Goal: Transaction & Acquisition: Purchase product/service

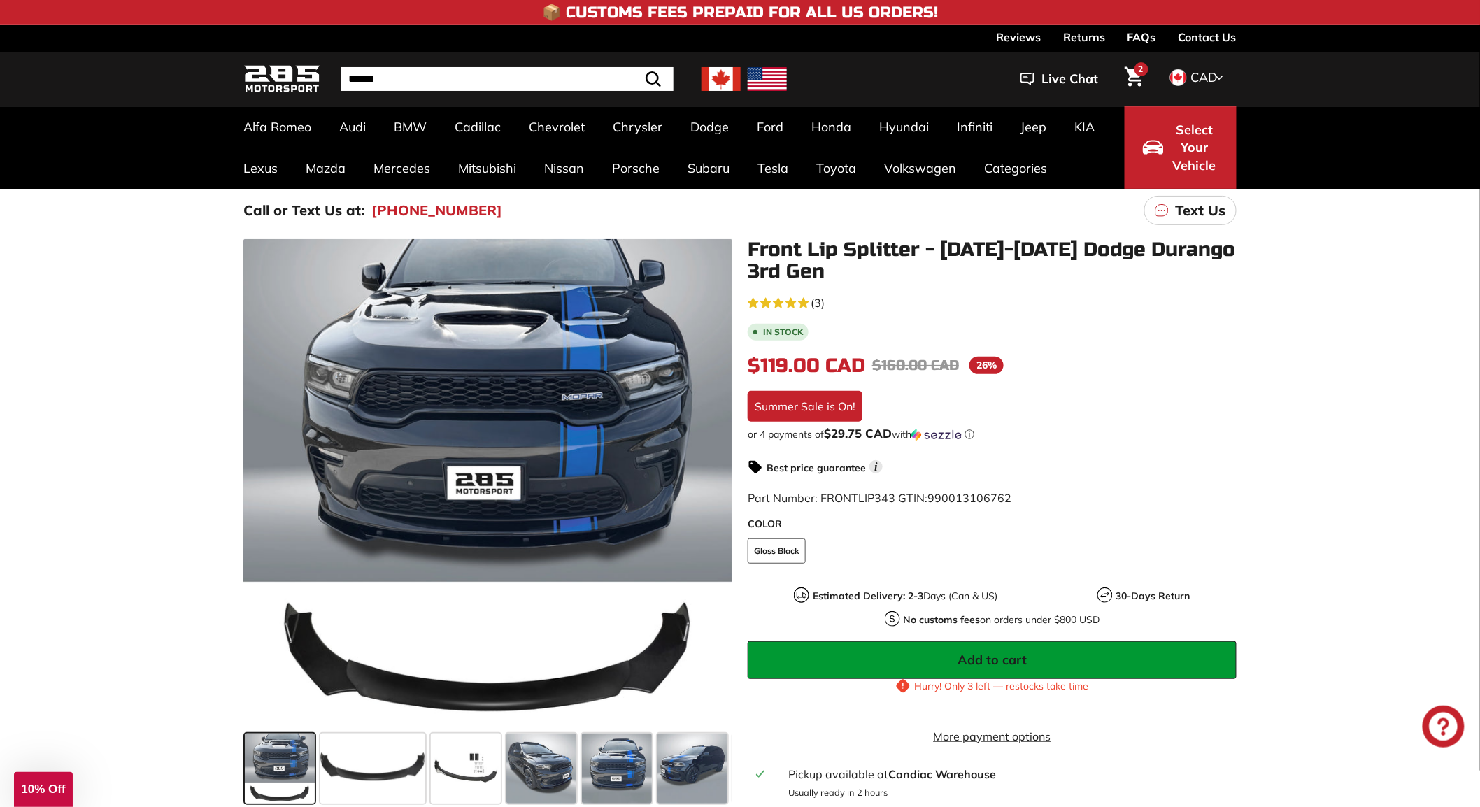
click at [971, 658] on span "Add to cart" at bounding box center [992, 660] width 69 height 16
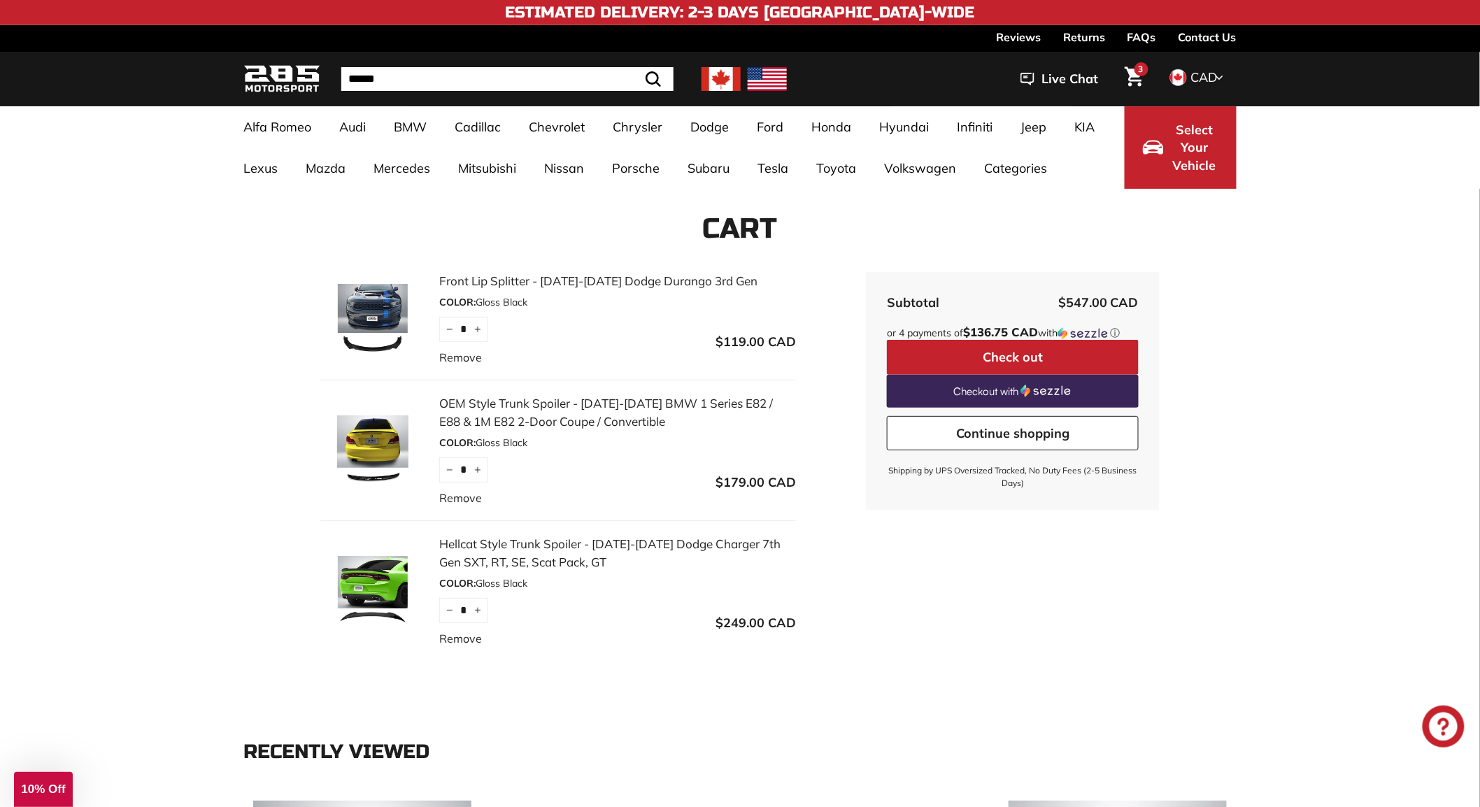
click at [999, 360] on button "Check out" at bounding box center [1013, 357] width 252 height 35
click at [554, 410] on link "OEM Style Trunk Spoiler - [DATE]-[DATE] BMW 1 Series E82 / E88 & 1M E82 2-Door …" at bounding box center [617, 413] width 357 height 36
click at [575, 546] on link "Hellcat Style Trunk Spoiler - [DATE]-[DATE] Dodge Charger 7th Gen SXT, RT, SE, …" at bounding box center [617, 553] width 357 height 36
click at [544, 416] on link "OEM Style Trunk Spoiler - [DATE]-[DATE] BMW 1 Series E82 / E88 & 1M E82 2-Door …" at bounding box center [617, 413] width 357 height 36
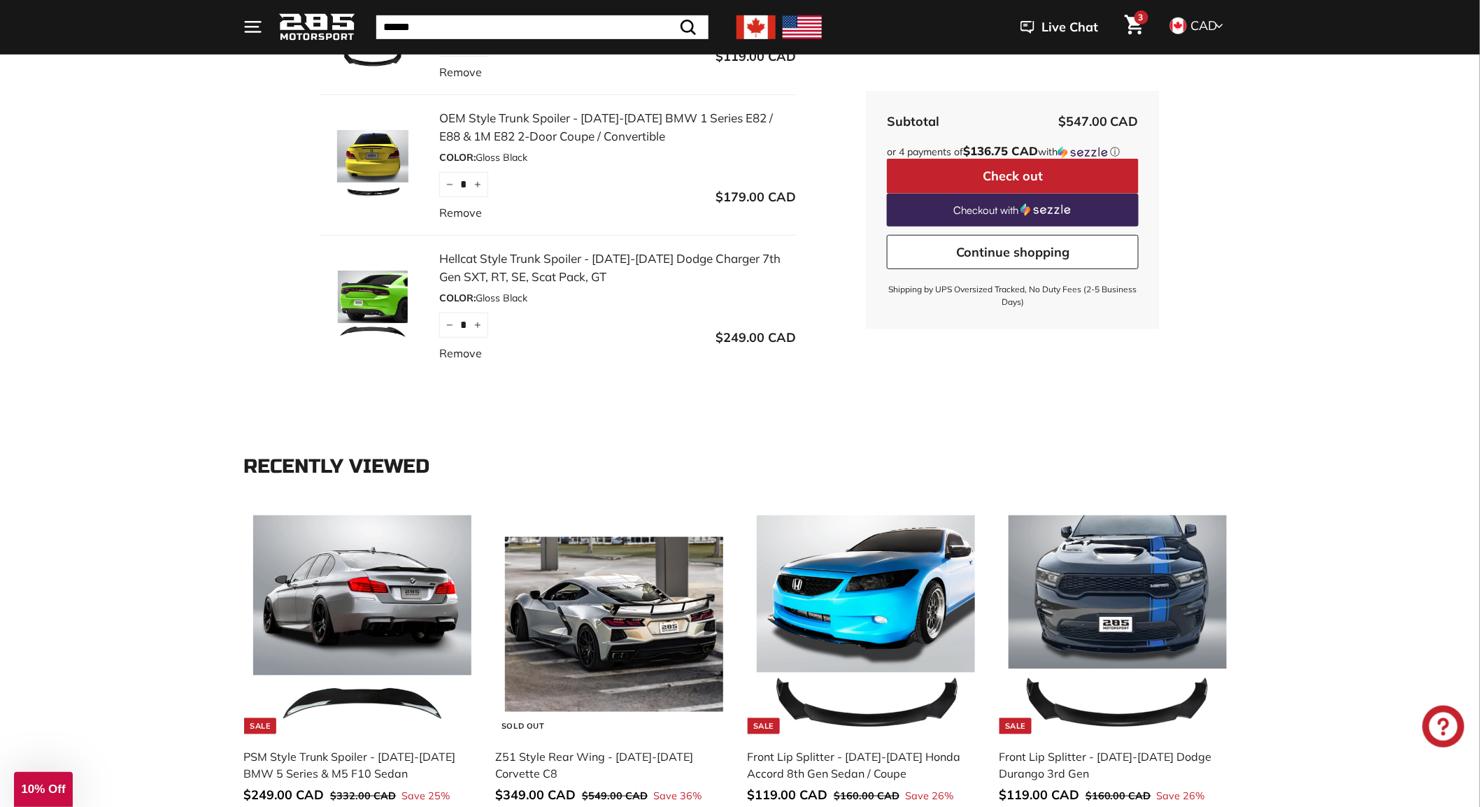
scroll to position [155, 0]
